Goal: Task Accomplishment & Management: Manage account settings

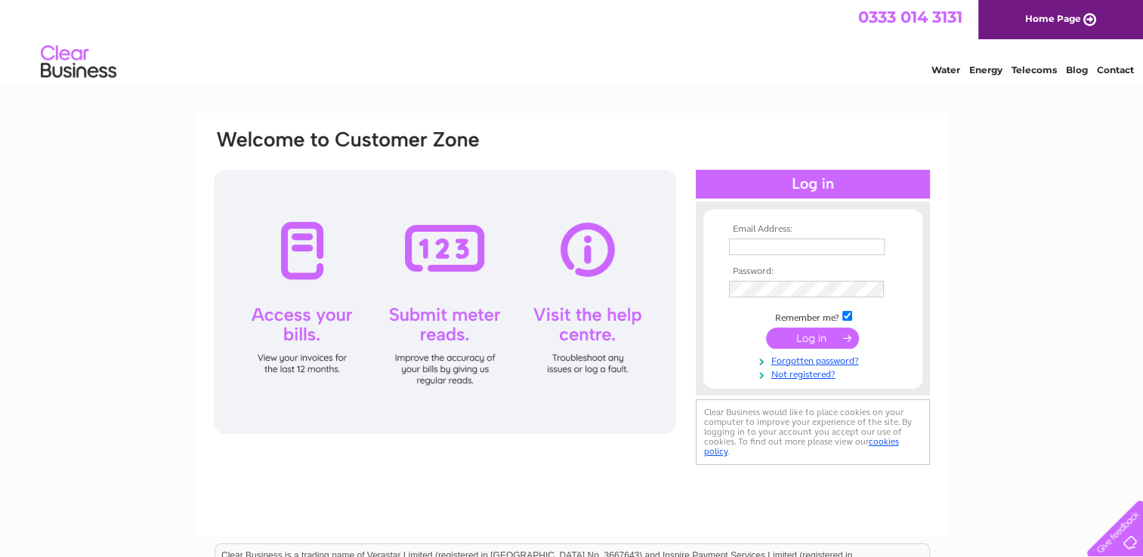
type input "colourflashltd@aol.com"
click at [810, 337] on input "submit" at bounding box center [812, 338] width 93 height 21
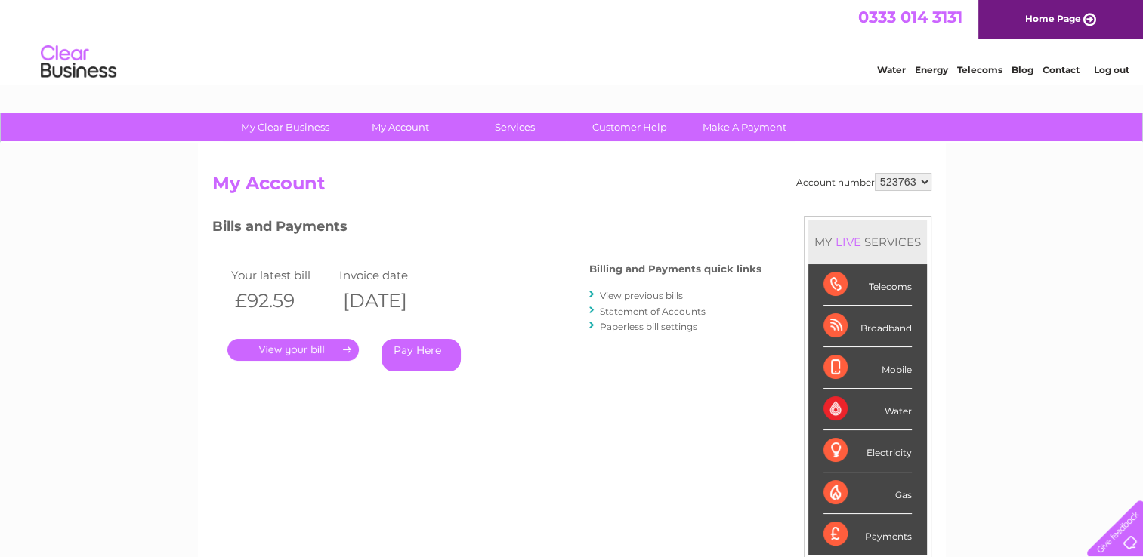
click at [662, 291] on link "View previous bills" at bounding box center [641, 295] width 83 height 11
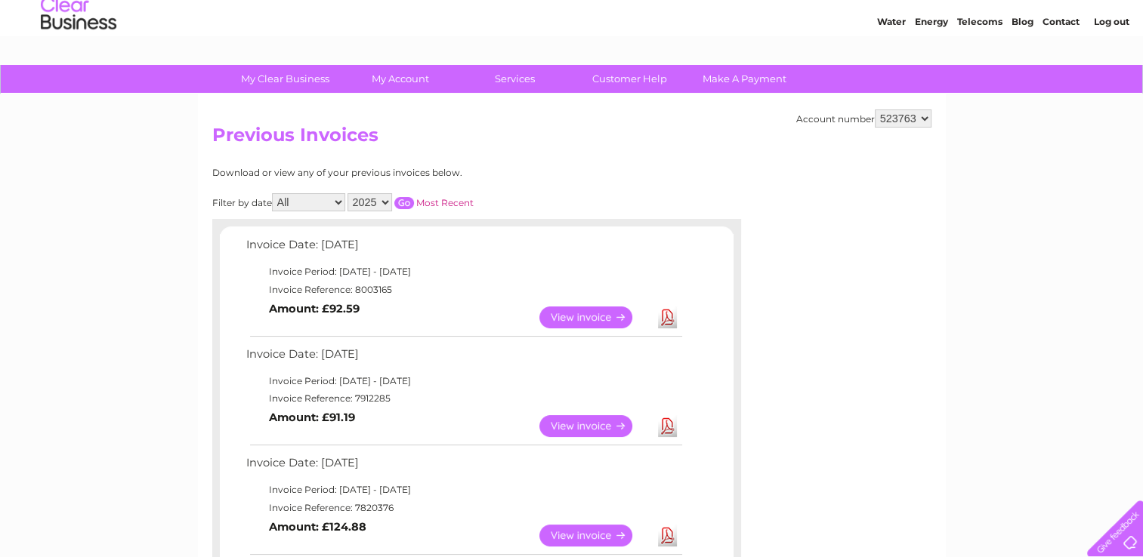
scroll to position [76, 0]
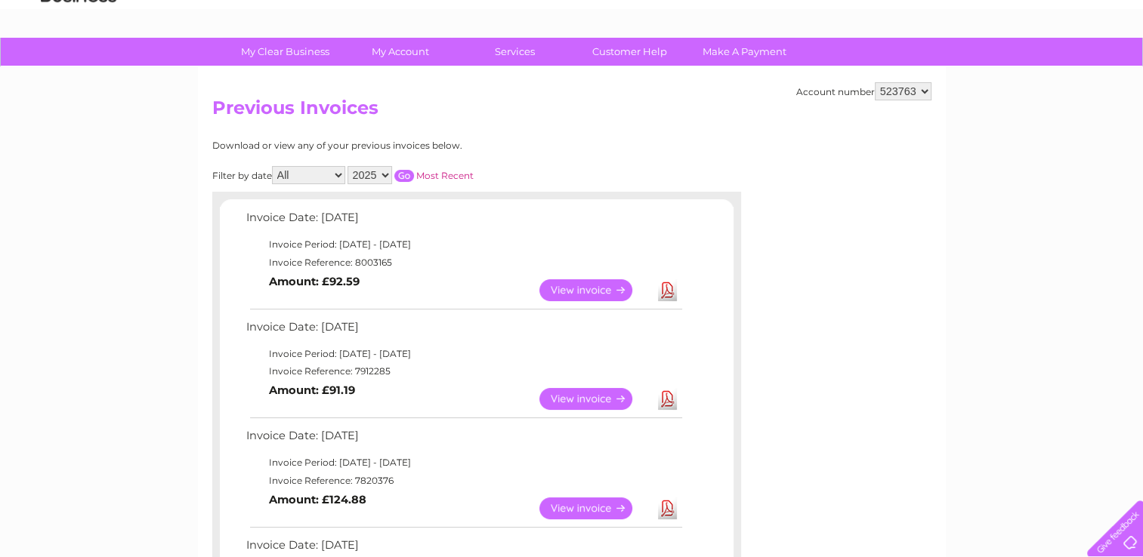
click at [605, 506] on link "View" at bounding box center [594, 509] width 111 height 22
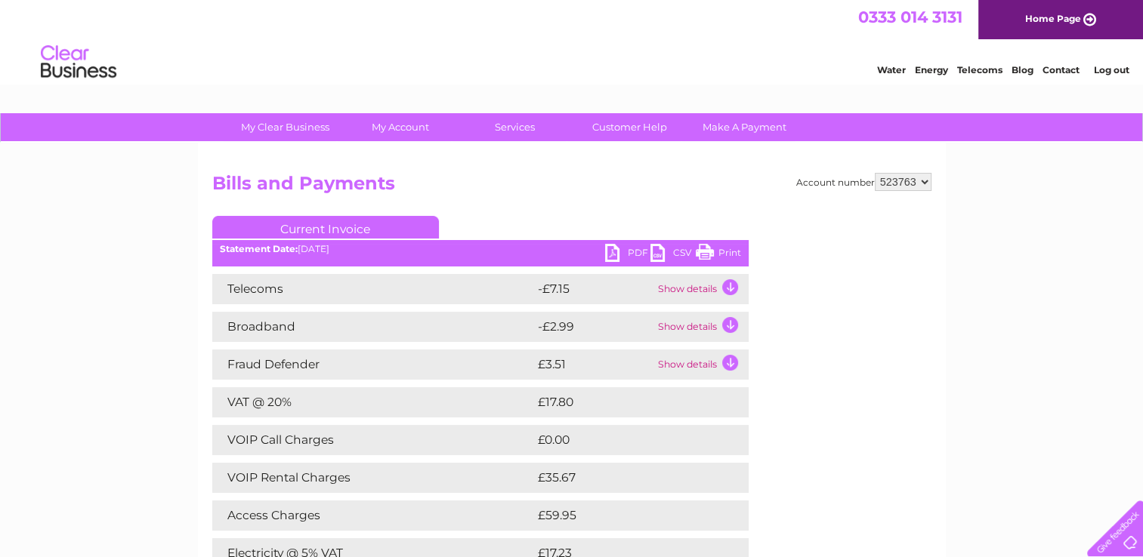
click at [631, 252] on link "PDF" at bounding box center [627, 255] width 45 height 22
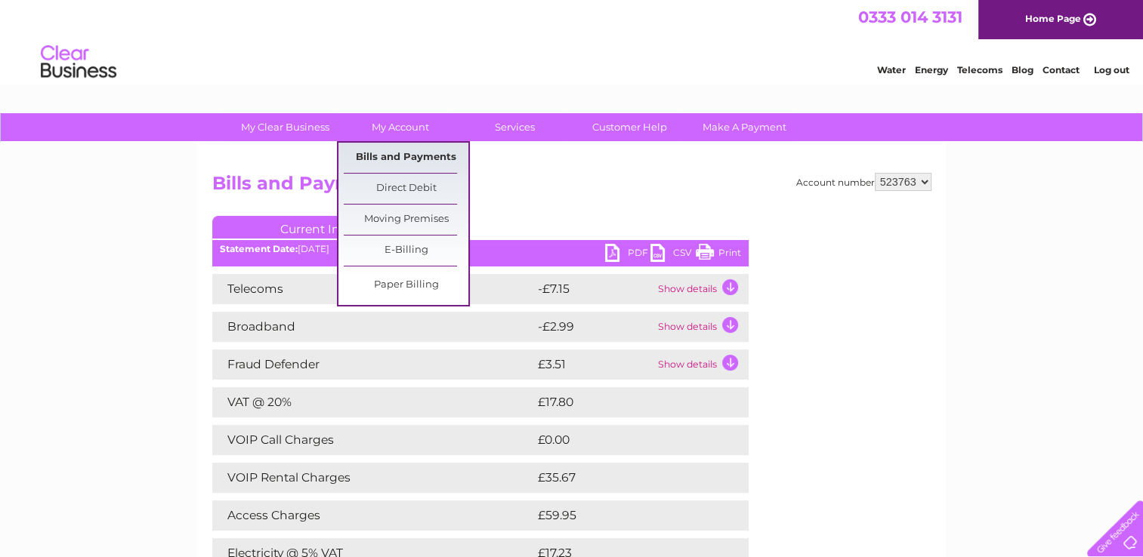
click at [409, 153] on link "Bills and Payments" at bounding box center [406, 158] width 125 height 30
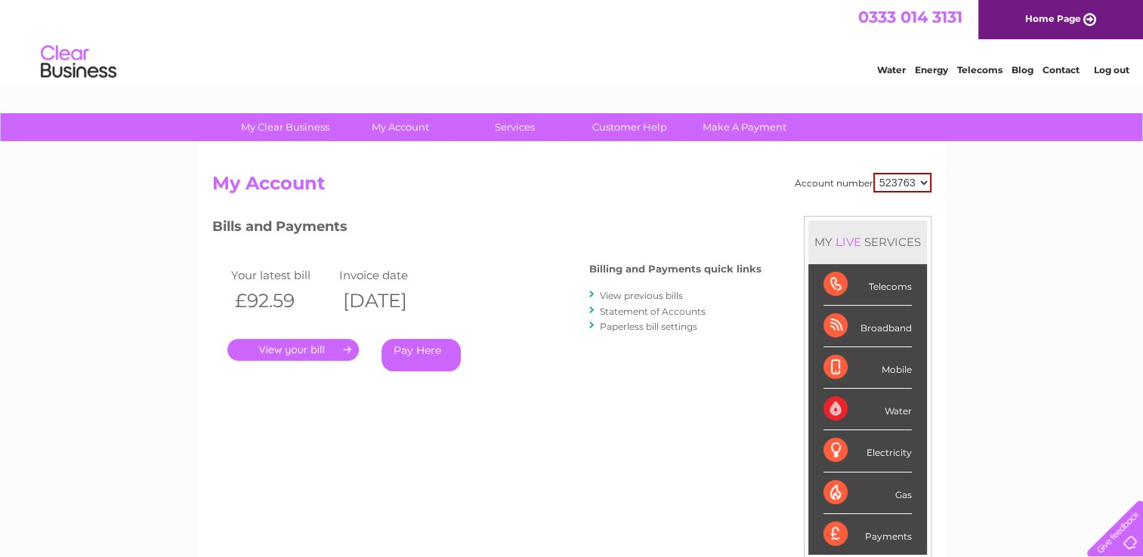
click at [664, 295] on link "View previous bills" at bounding box center [641, 295] width 83 height 11
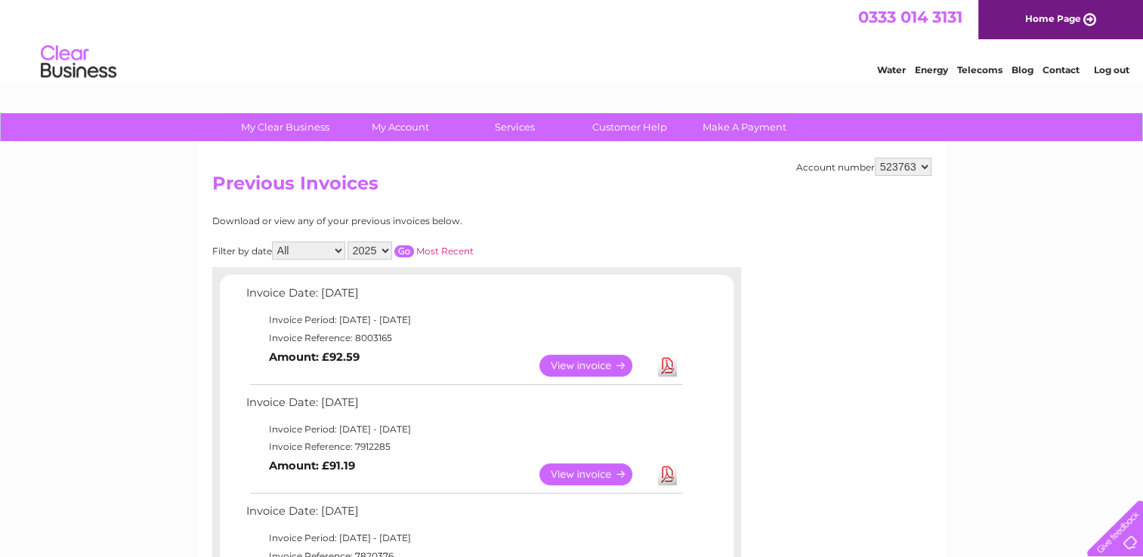
click at [588, 473] on link "View" at bounding box center [594, 475] width 111 height 22
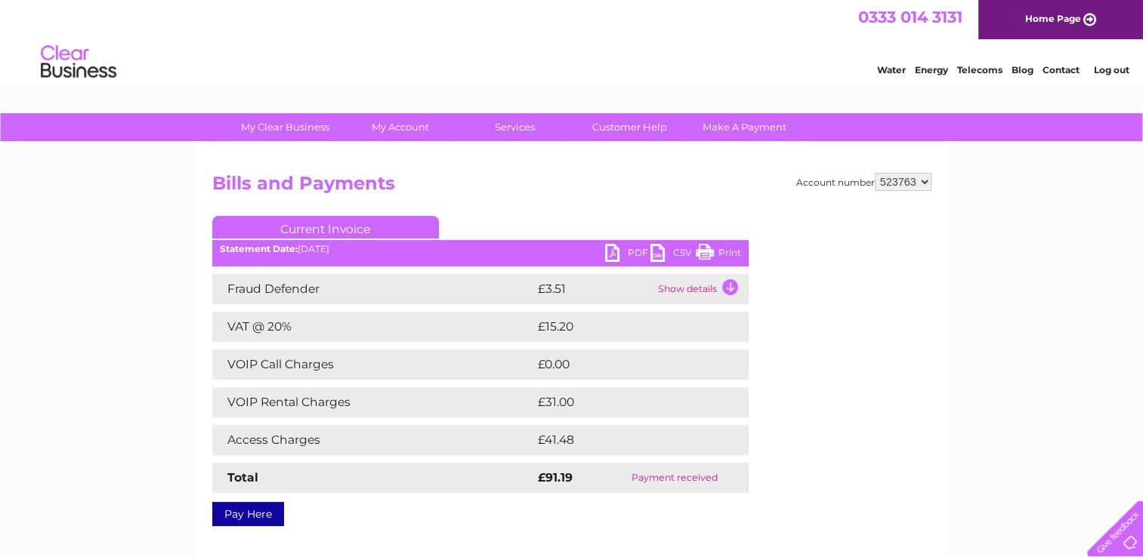
click at [628, 253] on link "PDF" at bounding box center [627, 255] width 45 height 22
